Goal: Submit feedback/report problem

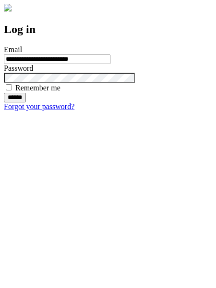
type input "**********"
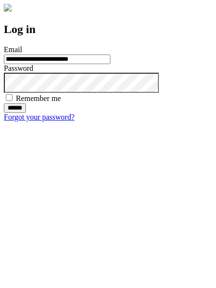
click at [26, 113] on input "******" at bounding box center [15, 108] width 22 height 10
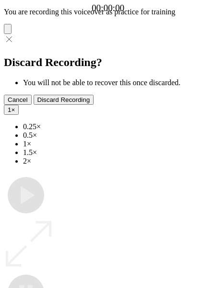
type input "**********"
